Goal: Task Accomplishment & Management: Manage account settings

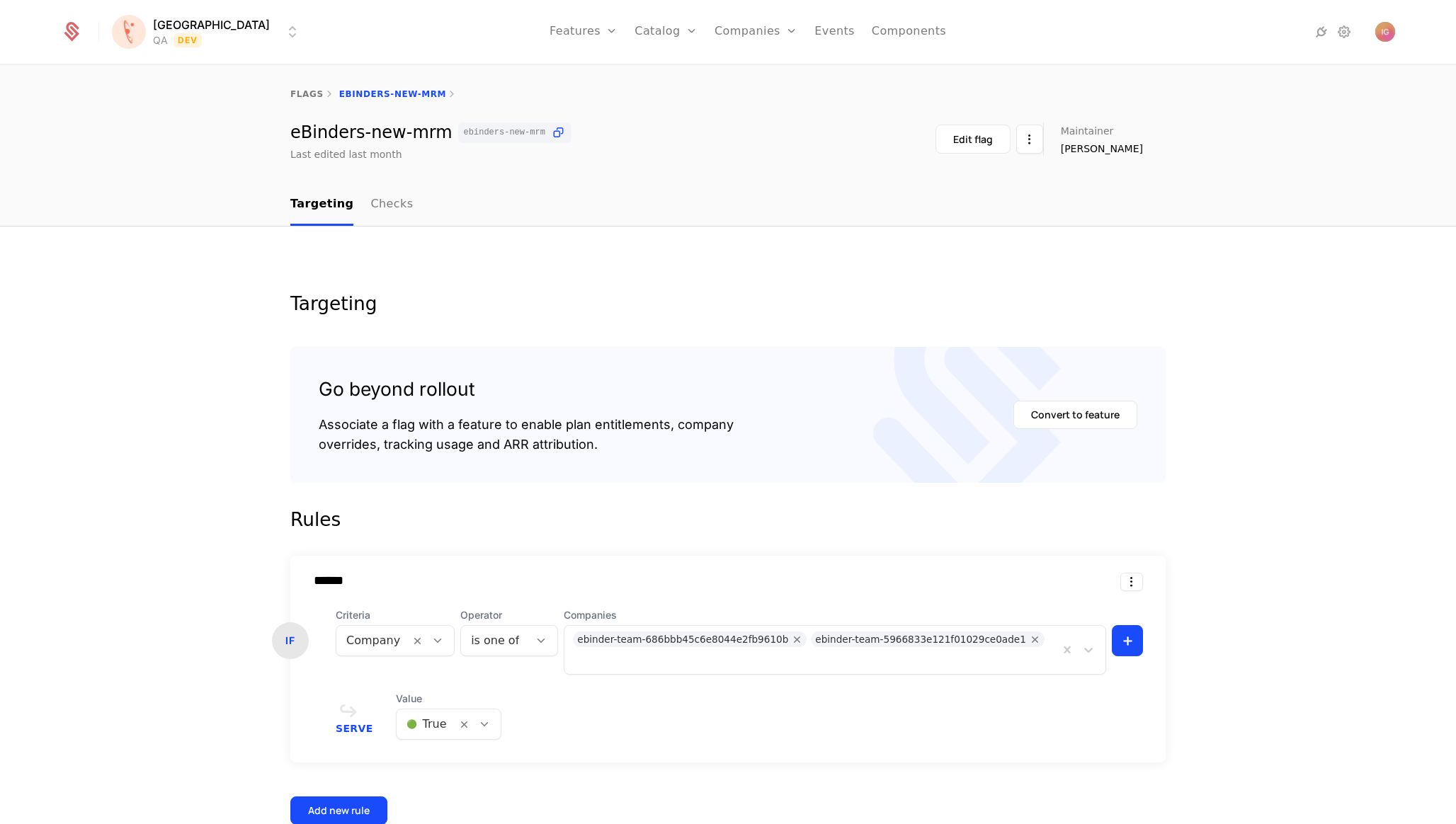
scroll to position [96, 0]
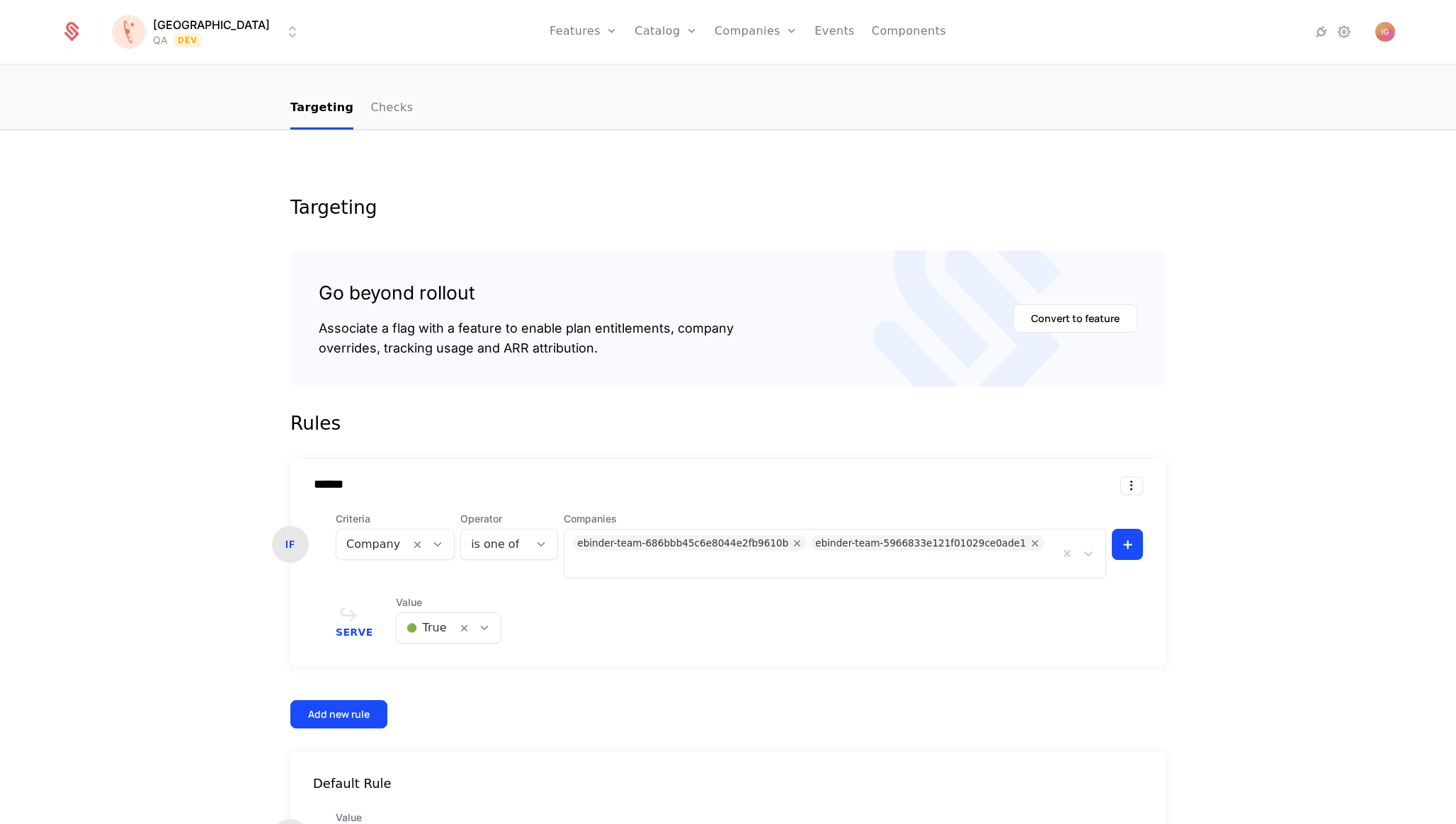
click at [205, 24] on html "[PERSON_NAME] QA Dev Features Features Flags Catalog Plans Add Ons Credits Conf…" at bounding box center [728, 412] width 1456 height 824
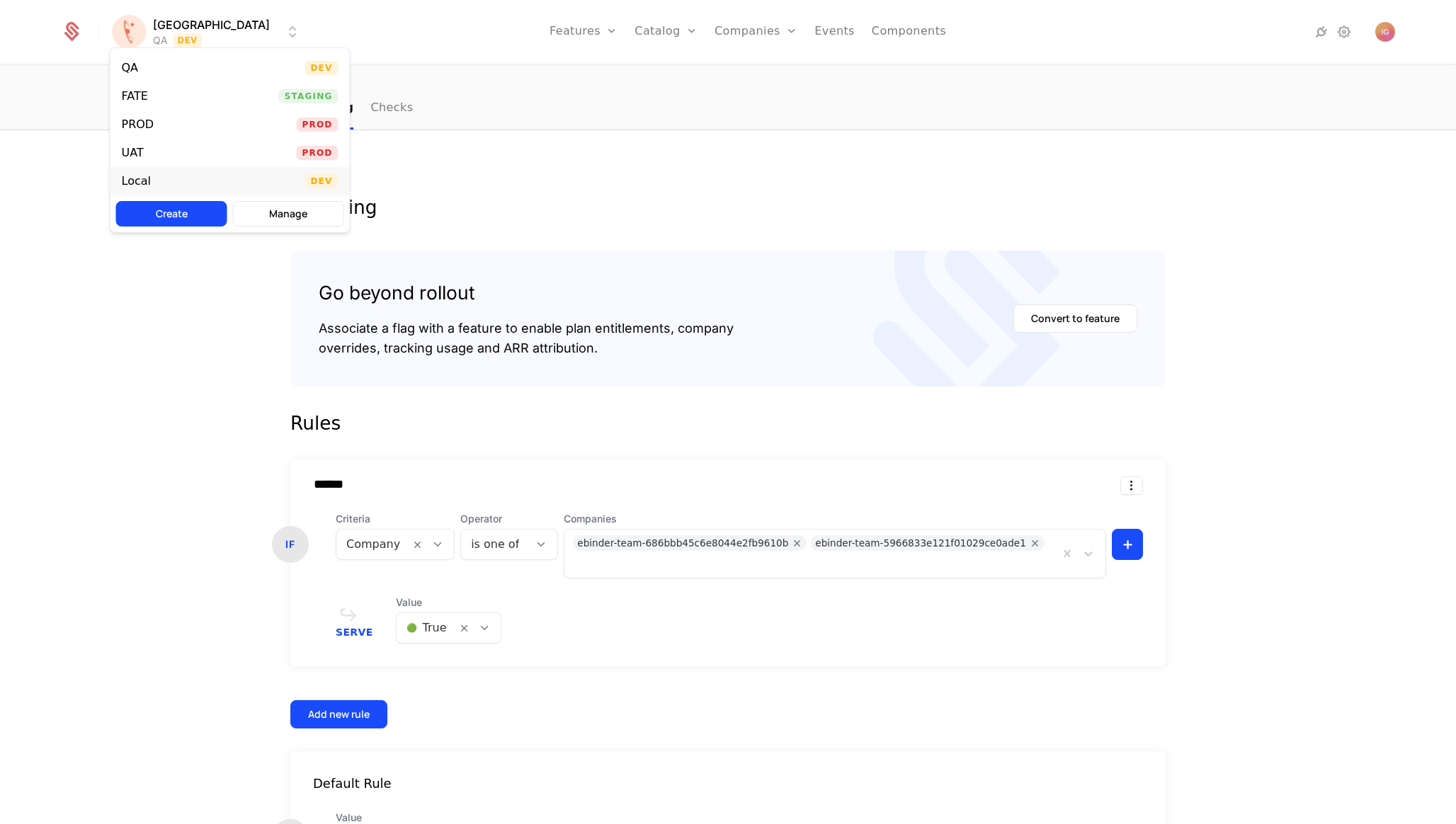
click at [183, 167] on div "Local Dev" at bounding box center [230, 181] width 239 height 28
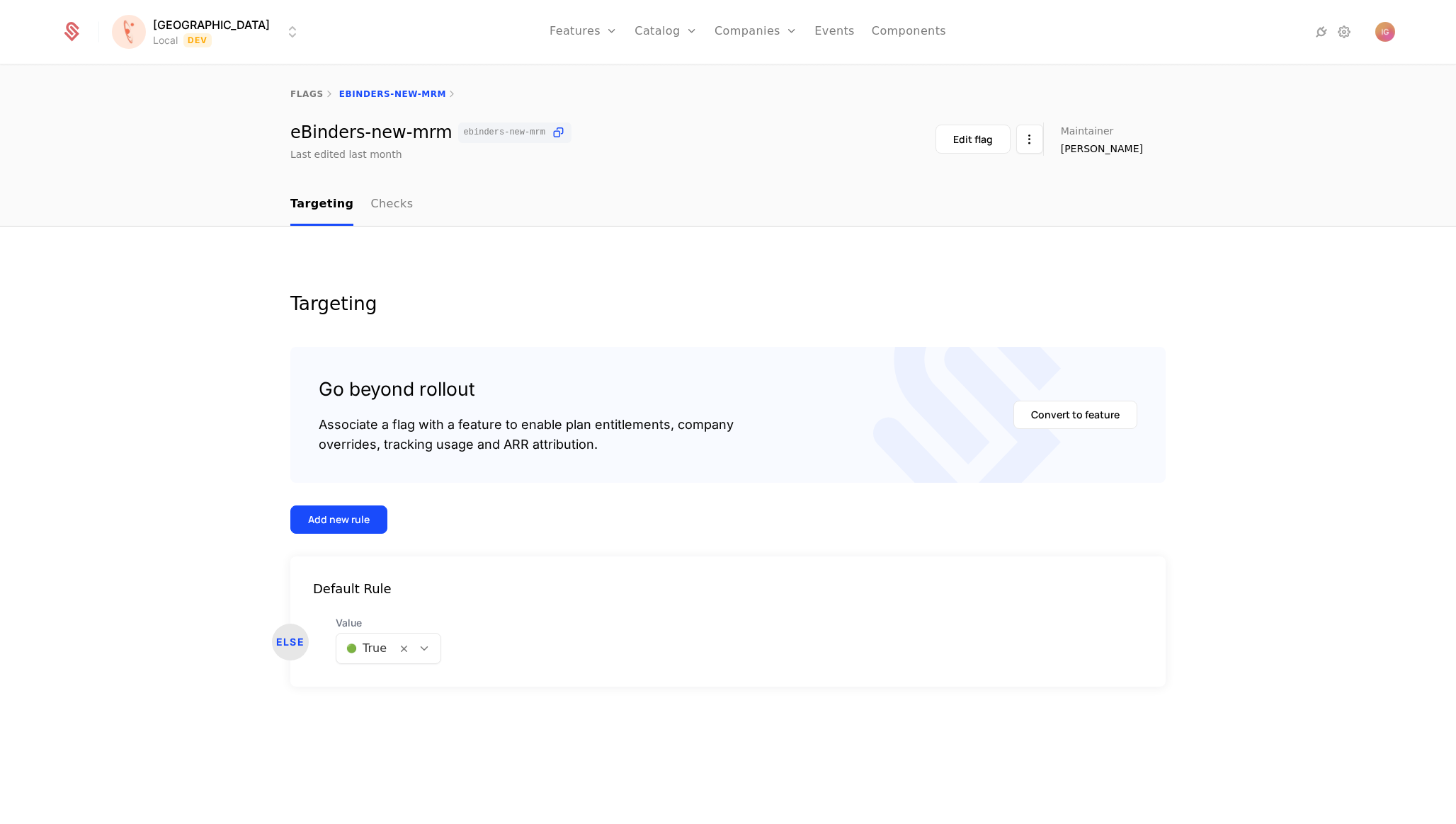
click at [359, 639] on div at bounding box center [366, 649] width 40 height 20
click at [365, 642] on span "🔴 False" at bounding box center [359, 642] width 48 height 12
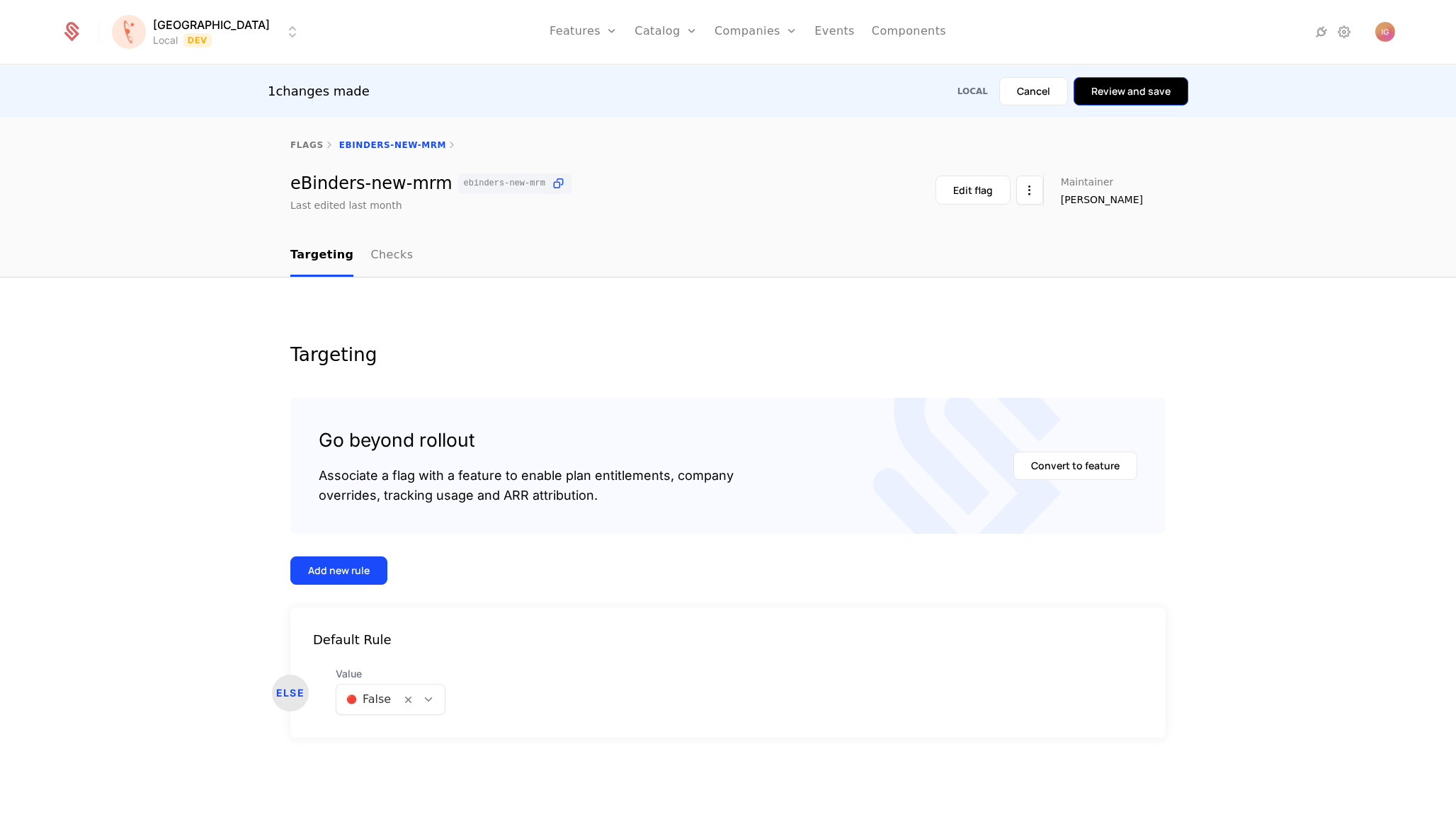
click at [1162, 84] on button "Review and save" at bounding box center [1131, 91] width 115 height 28
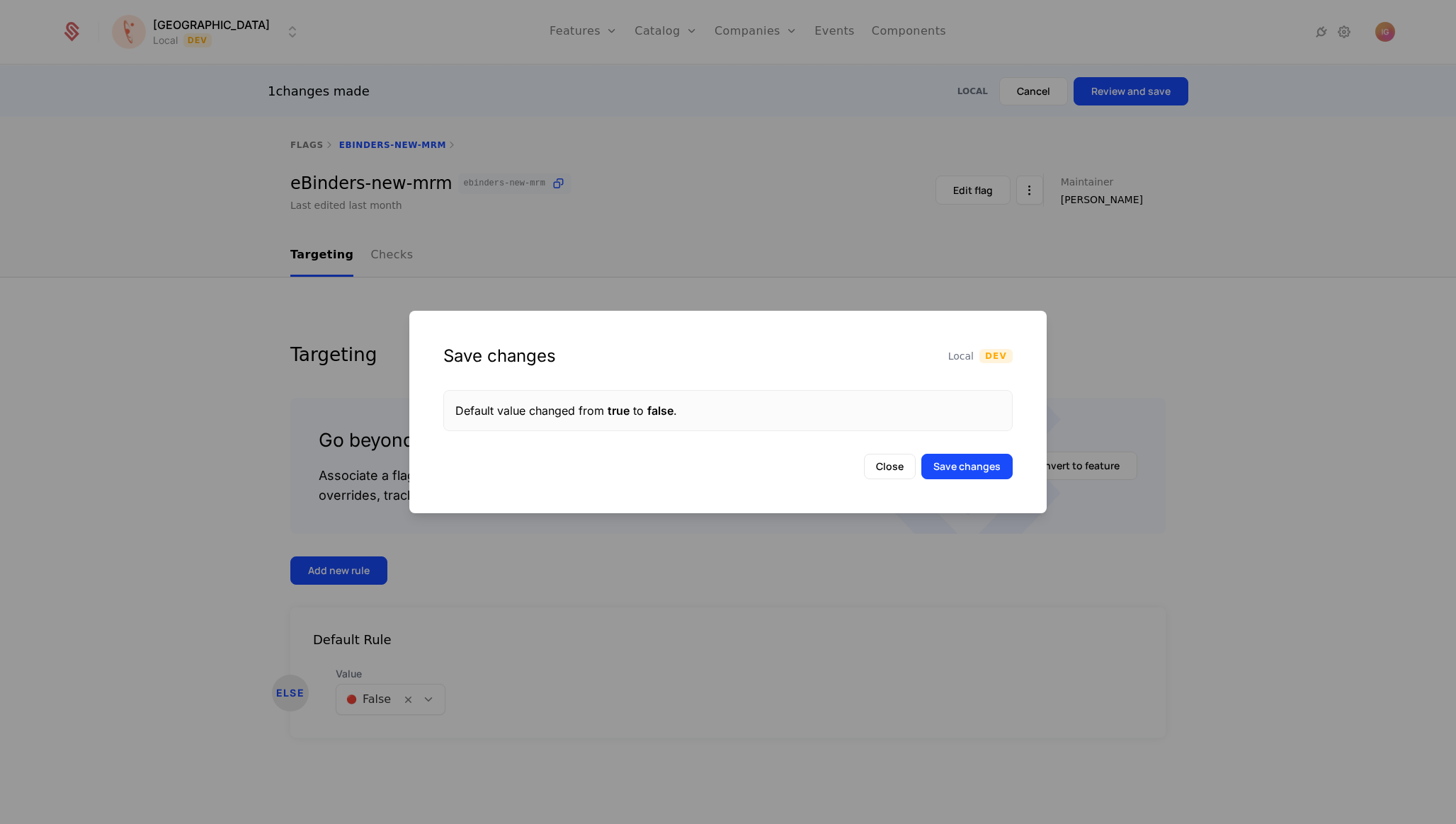
click at [986, 447] on div "Save changes Local Dev Default value changed from true to false . Close Save ch…" at bounding box center [727, 411] width 637 height 203
click at [984, 454] on button "Save changes" at bounding box center [967, 466] width 92 height 26
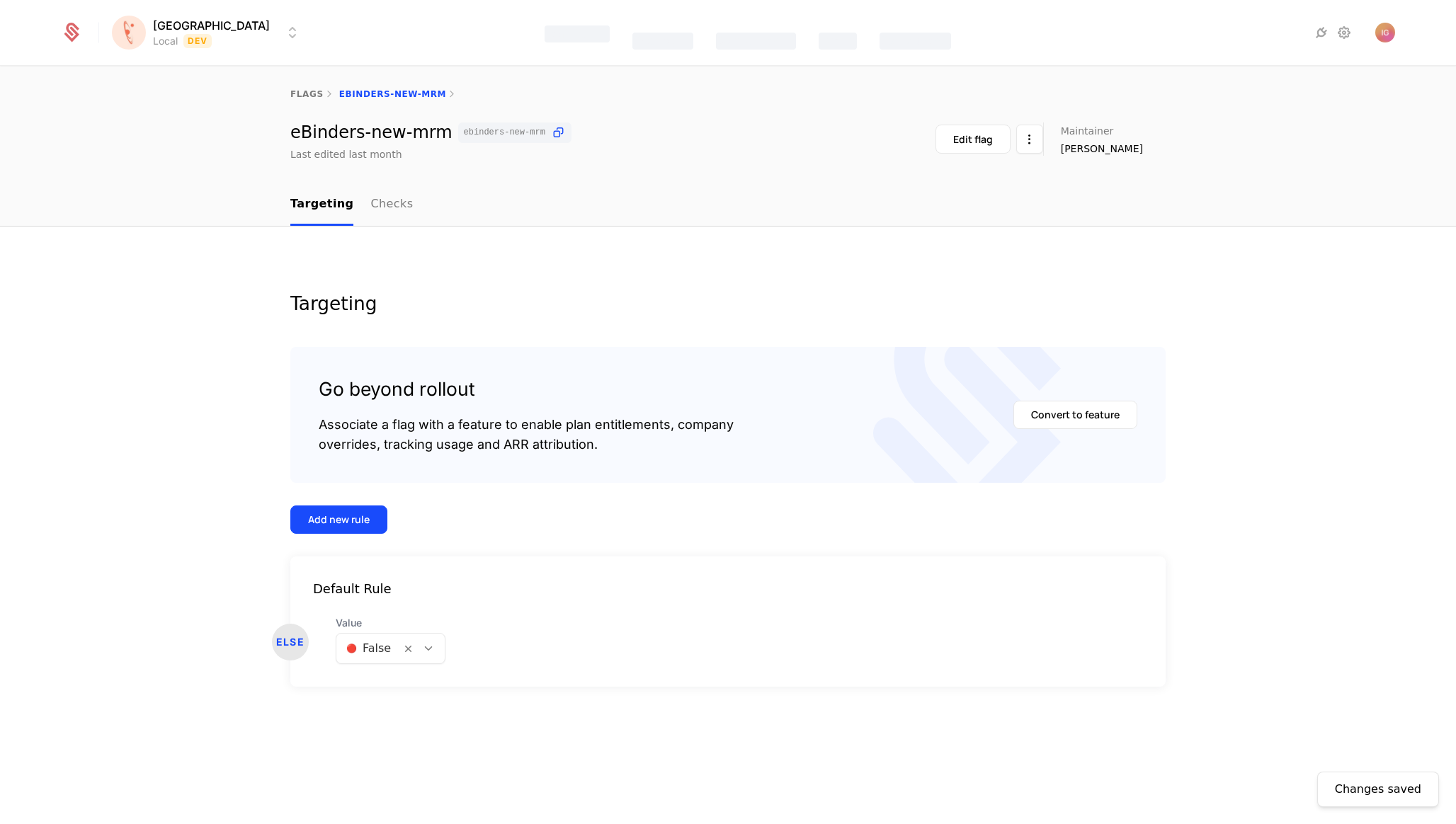
click at [346, 639] on div at bounding box center [368, 649] width 44 height 20
click at [359, 614] on span "🟢 True" at bounding box center [357, 617] width 43 height 12
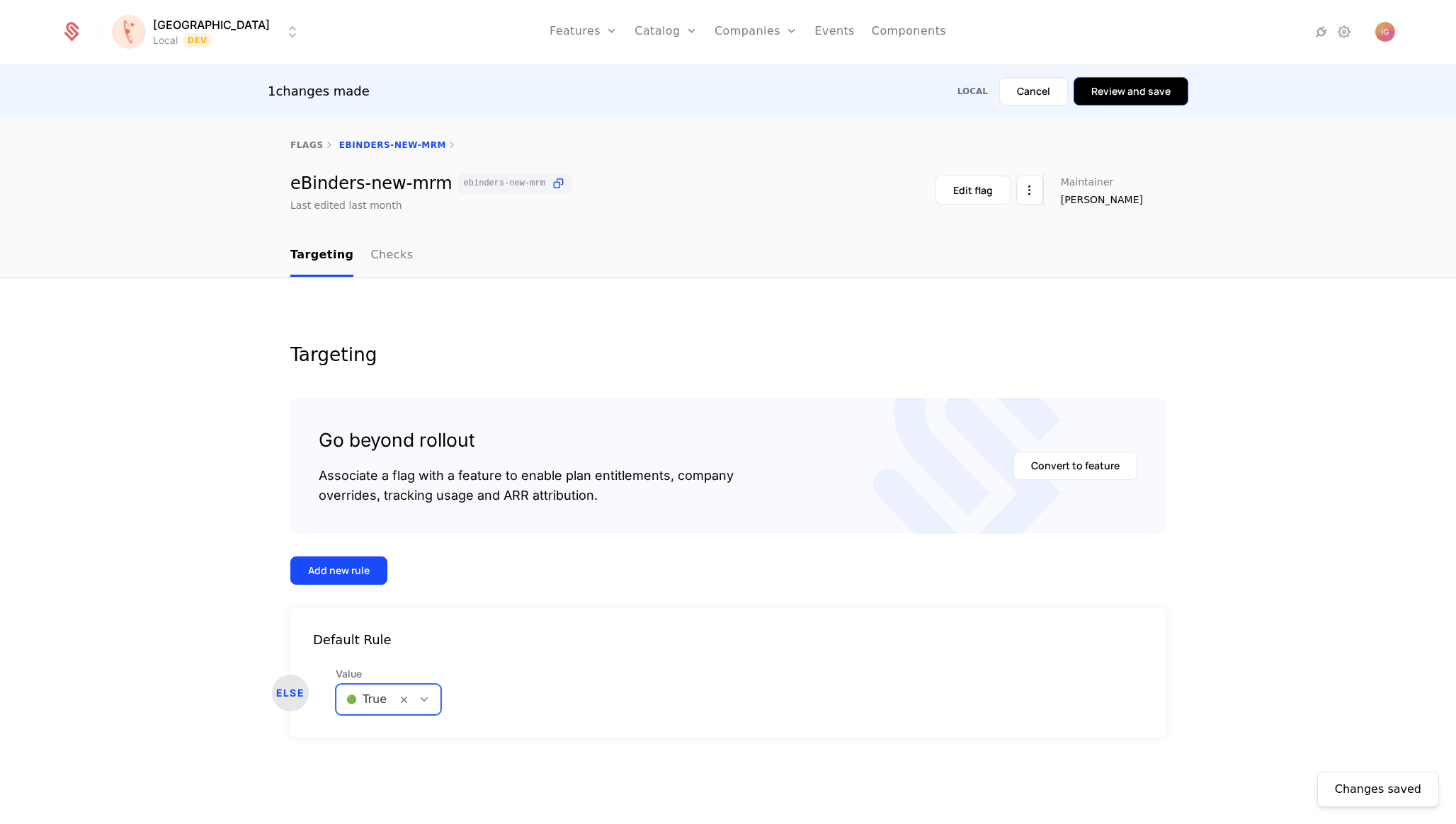
click at [1132, 99] on button "Review and save" at bounding box center [1131, 91] width 115 height 28
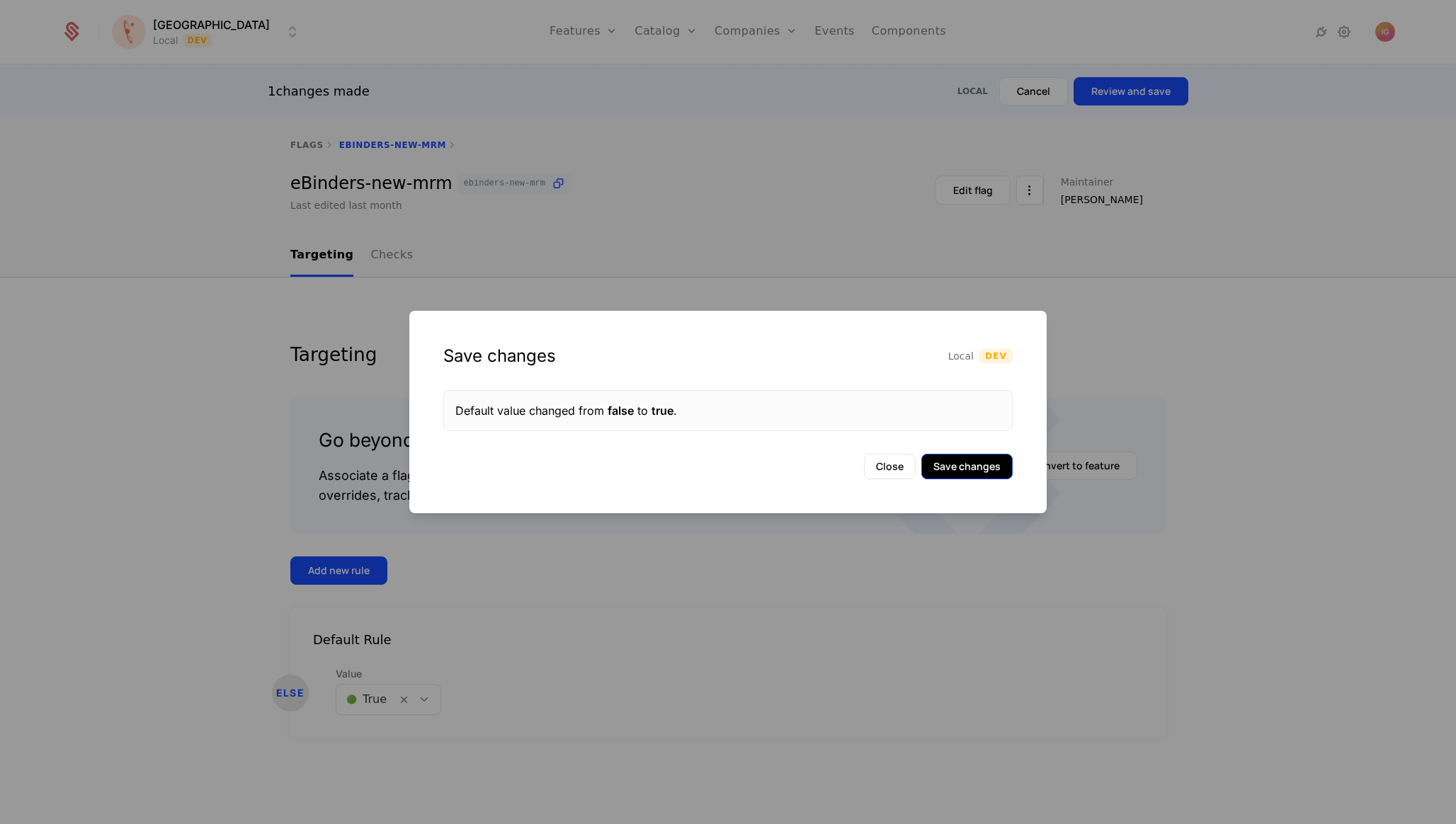
click at [1001, 458] on button "Save changes" at bounding box center [967, 466] width 92 height 26
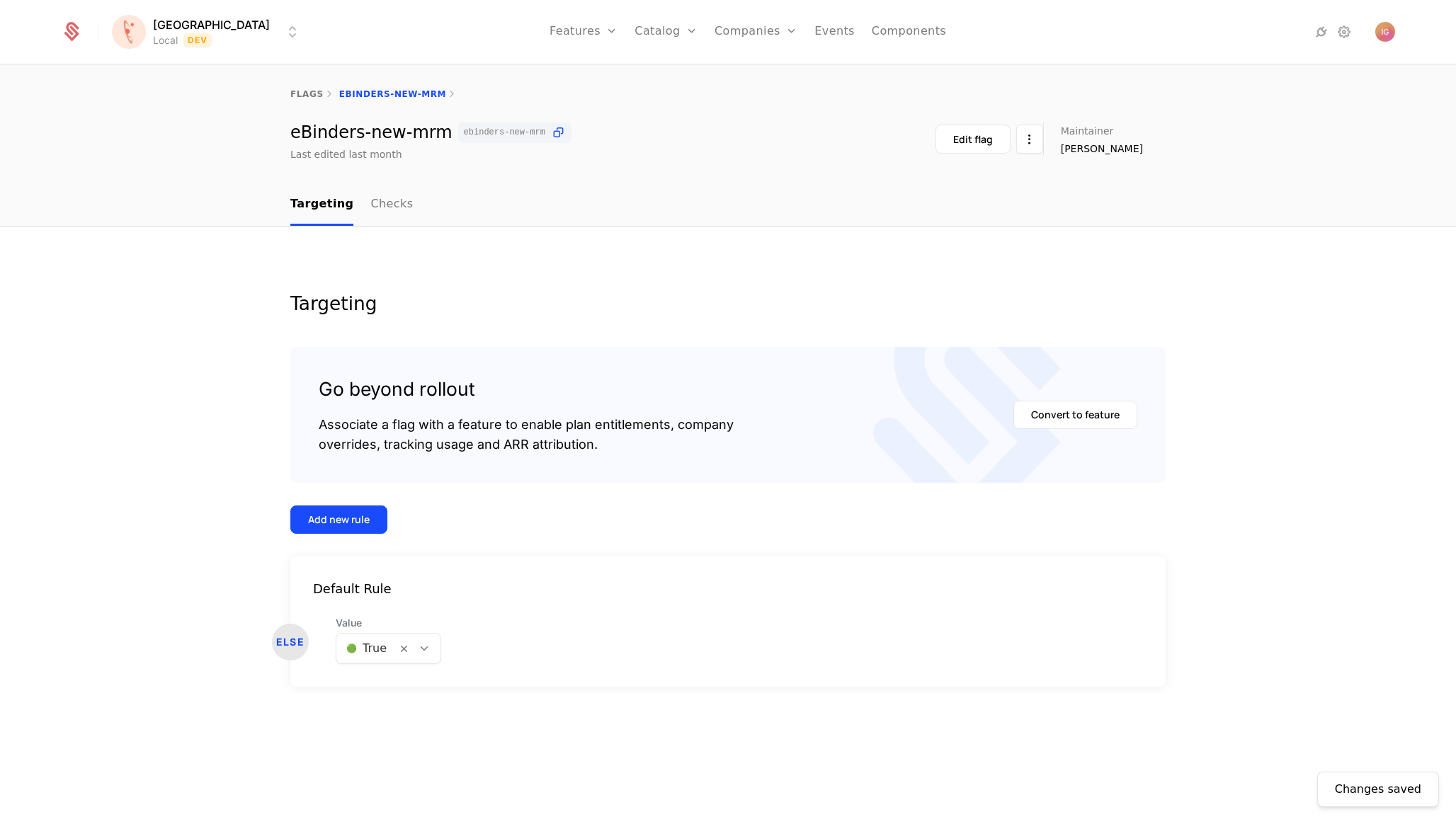
click at [360, 639] on div at bounding box center [366, 649] width 40 height 20
click at [369, 645] on span "🔴 False" at bounding box center [359, 642] width 48 height 12
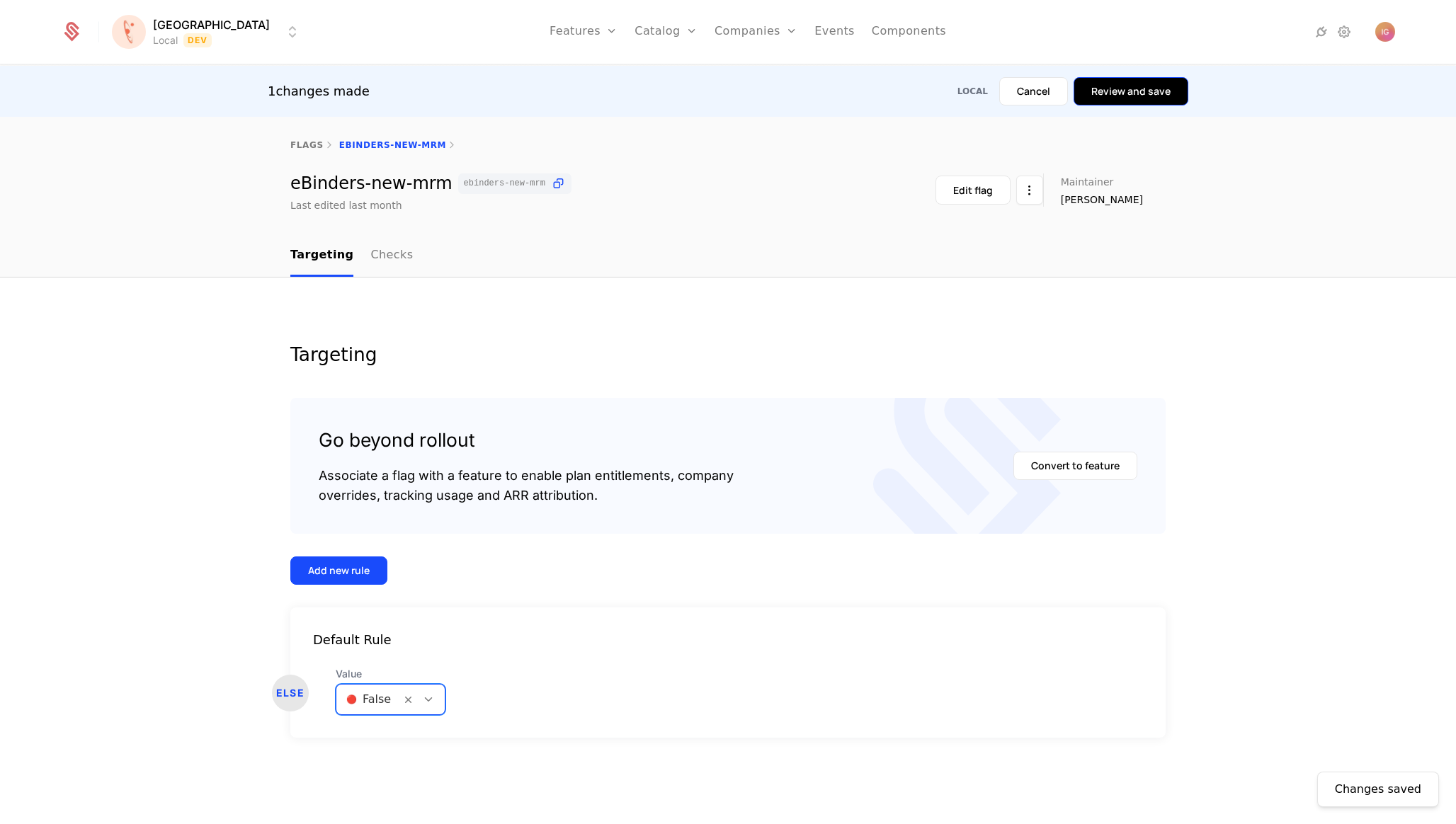
click at [1118, 96] on button "Review and save" at bounding box center [1131, 91] width 115 height 28
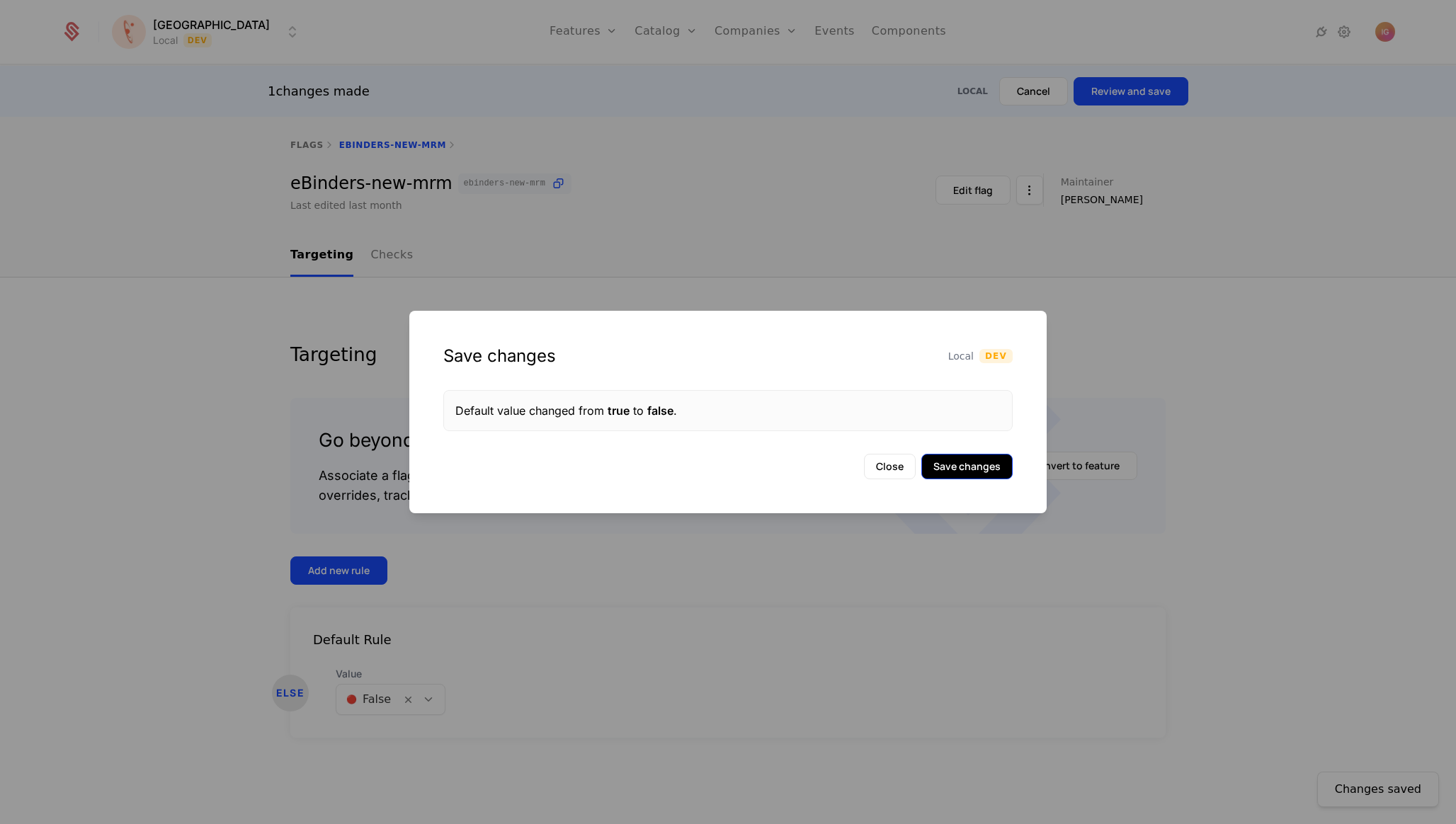
click at [985, 459] on button "Save changes" at bounding box center [967, 466] width 92 height 26
